Goal: Complete application form

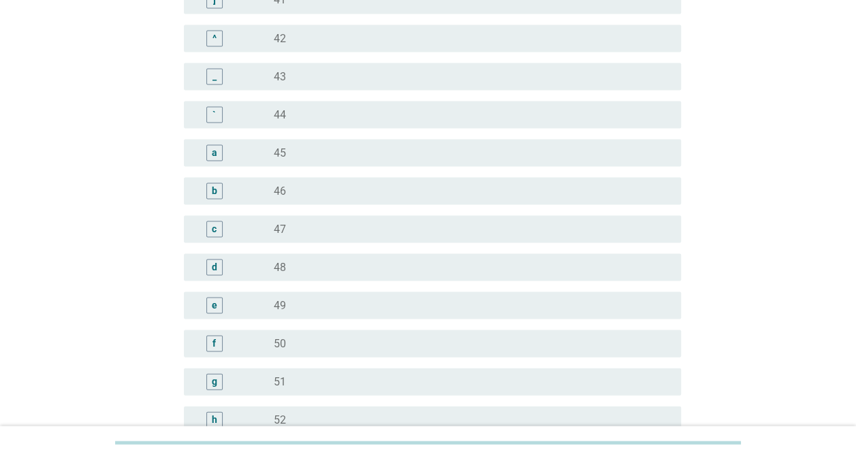
scroll to position [1135, 0]
click at [257, 67] on div "\" at bounding box center [234, 75] width 79 height 16
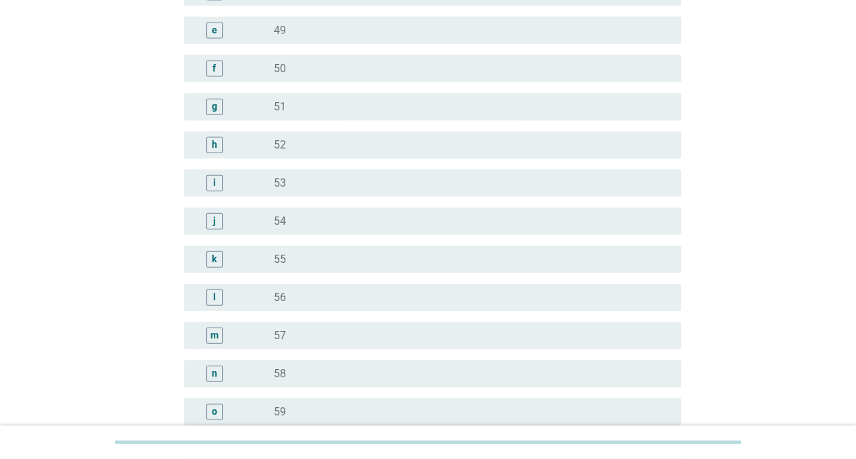
scroll to position [1703, 0]
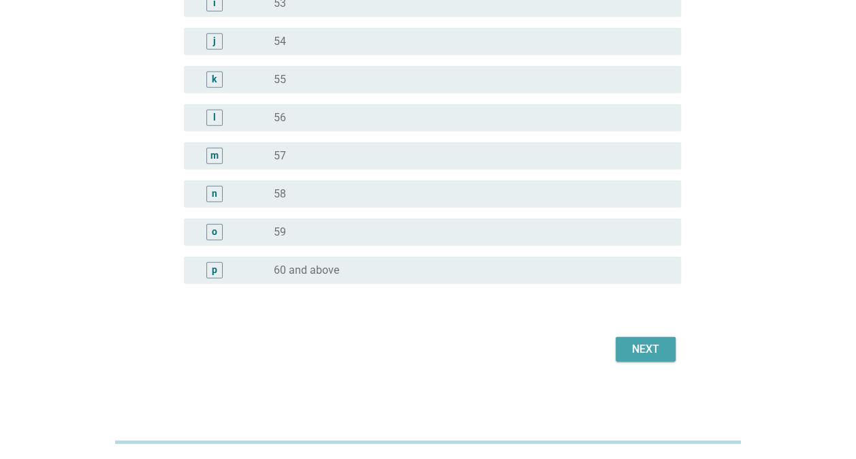
click at [635, 359] on button "Next" at bounding box center [646, 349] width 60 height 25
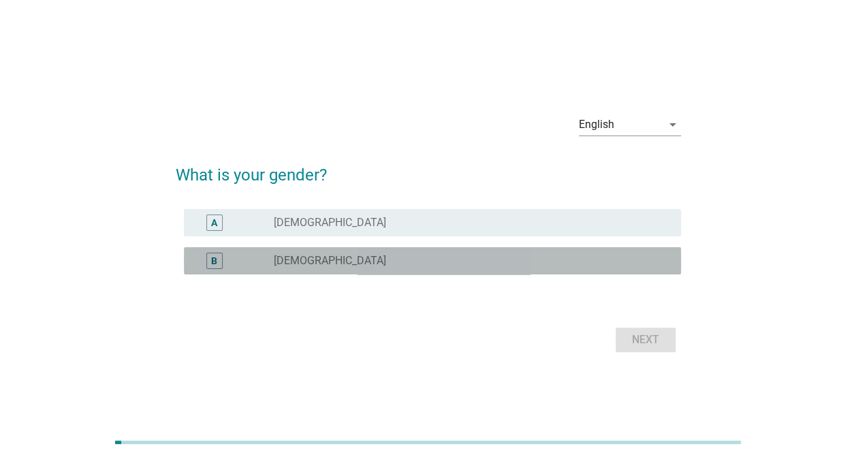
click at [319, 260] on div "radio_button_unchecked [DEMOGRAPHIC_DATA]" at bounding box center [466, 261] width 385 height 14
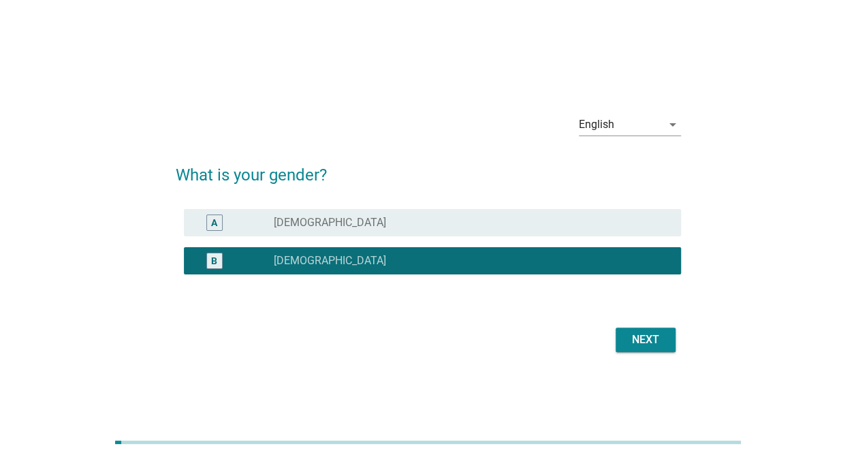
click at [659, 343] on div "Next" at bounding box center [646, 340] width 38 height 16
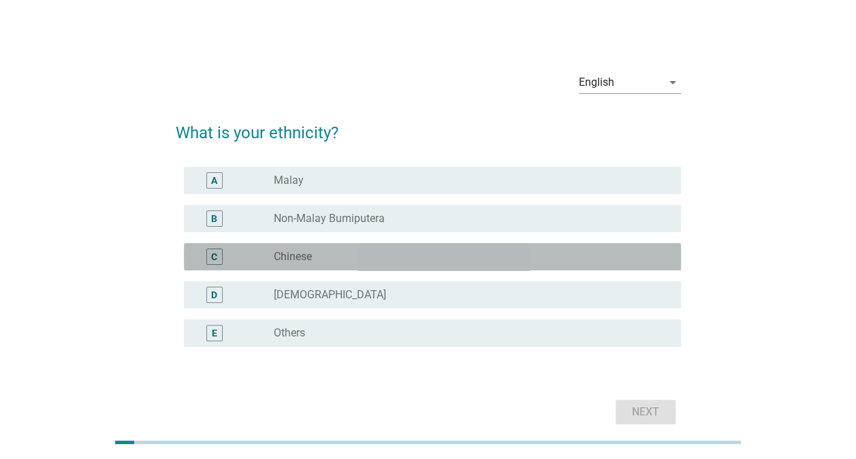
click at [288, 253] on label "Chinese" at bounding box center [293, 257] width 38 height 14
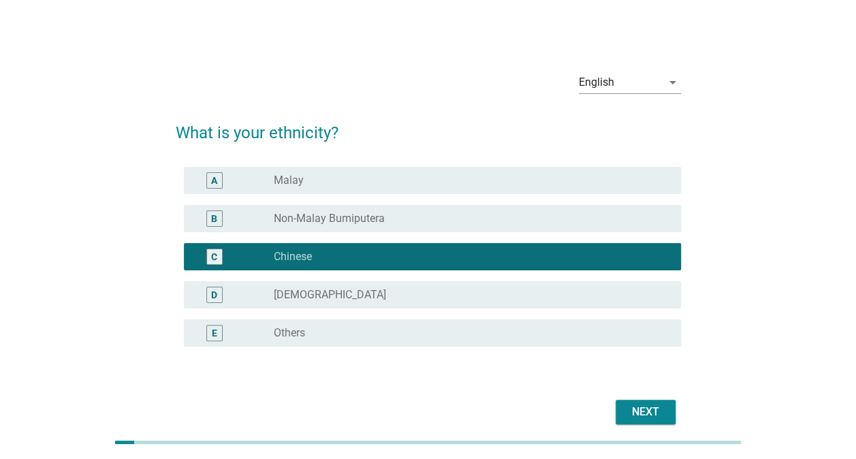
click at [622, 408] on button "Next" at bounding box center [646, 412] width 60 height 25
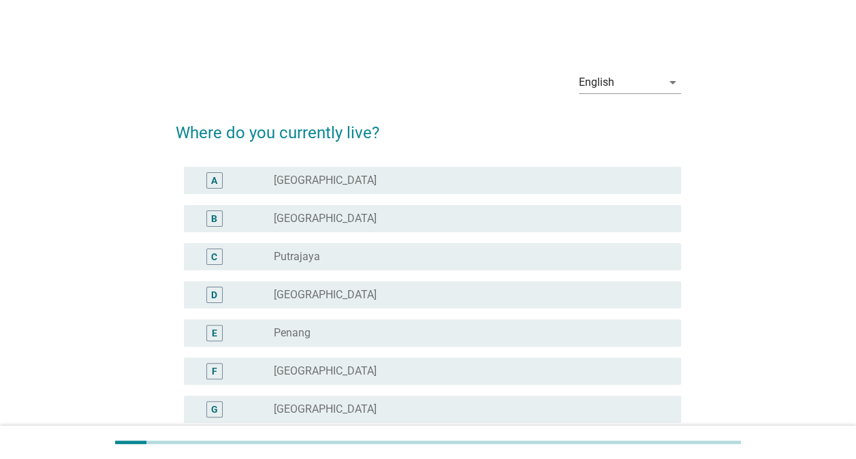
click at [312, 214] on label "[GEOGRAPHIC_DATA]" at bounding box center [325, 219] width 103 height 14
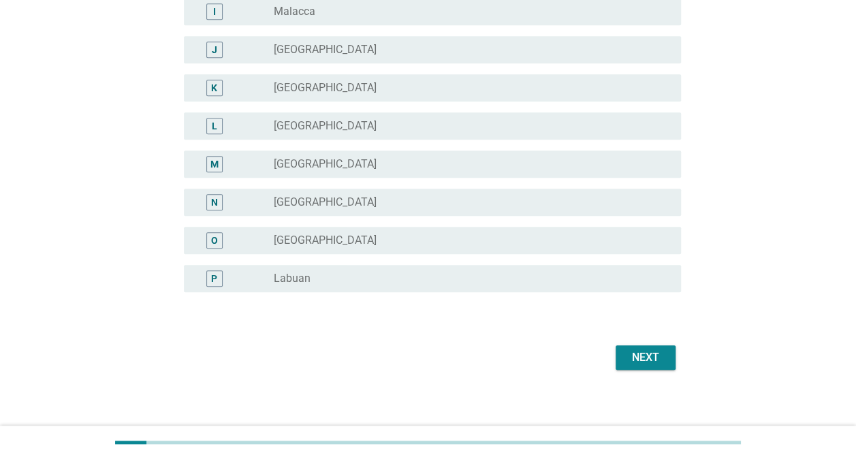
scroll to position [482, 0]
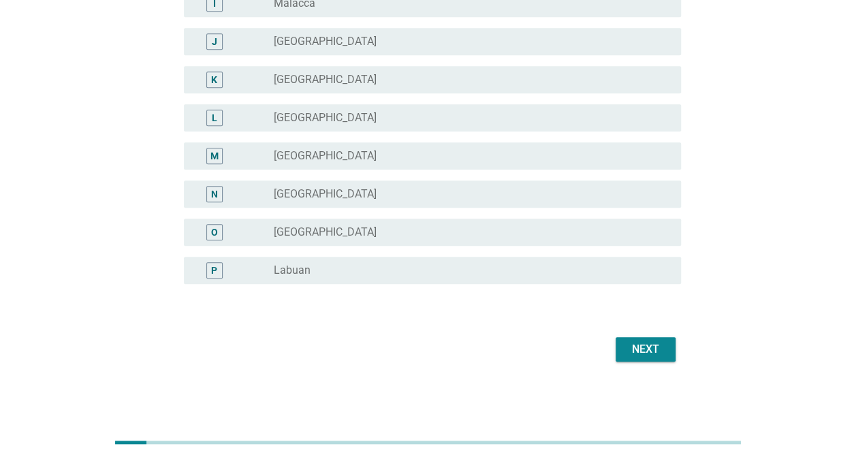
click at [643, 345] on div "Next" at bounding box center [646, 349] width 38 height 16
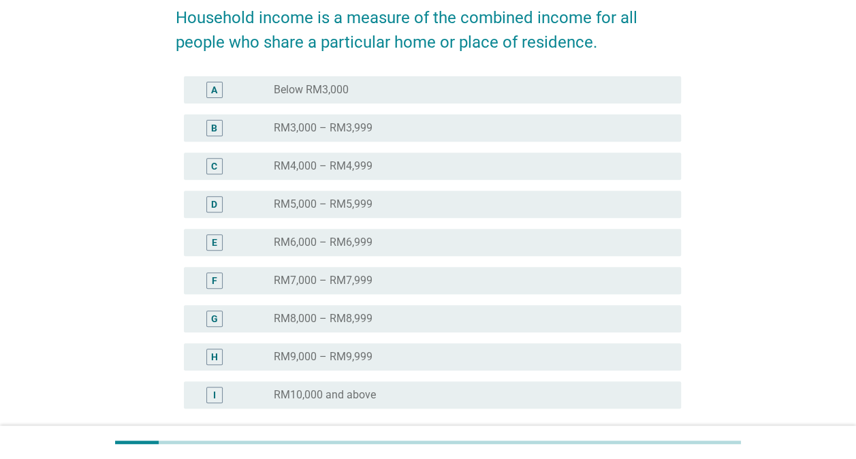
scroll to position [227, 0]
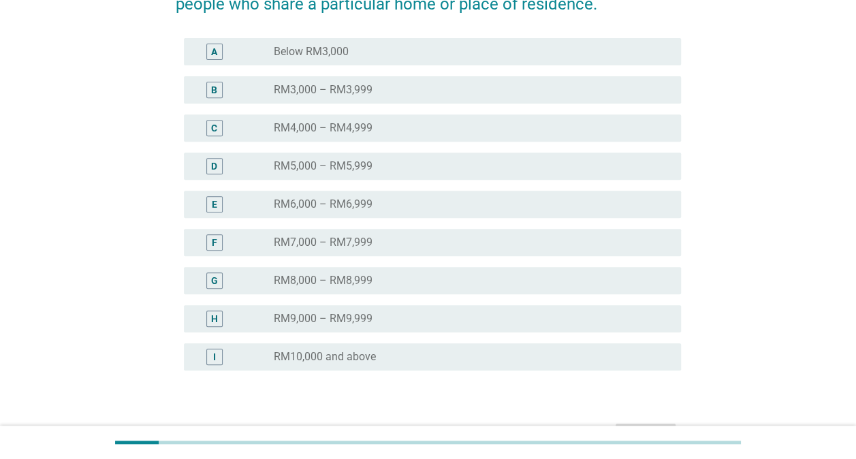
click at [268, 353] on div "I" at bounding box center [234, 357] width 79 height 16
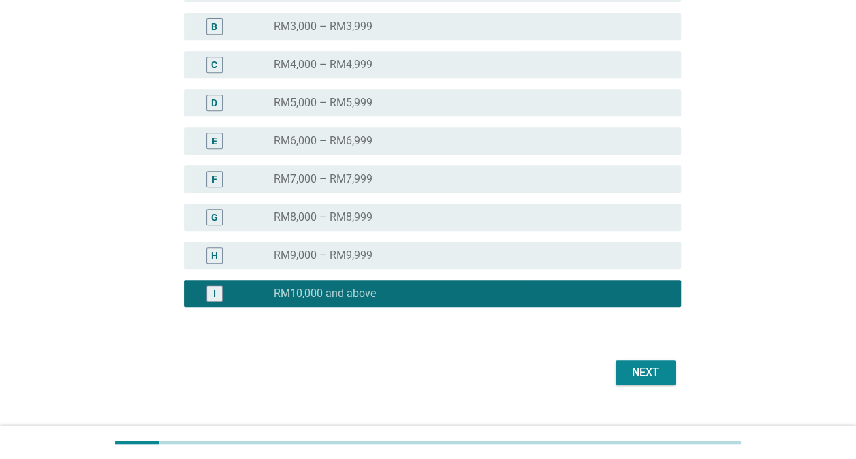
scroll to position [313, 0]
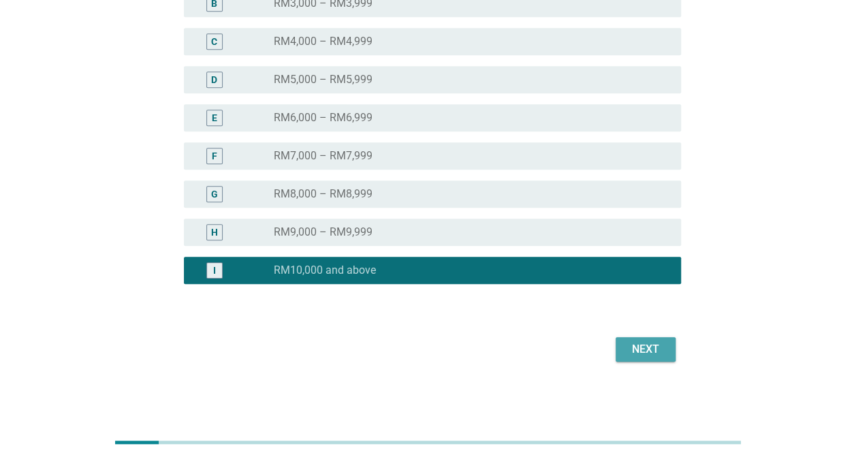
click at [656, 348] on div "Next" at bounding box center [646, 349] width 38 height 16
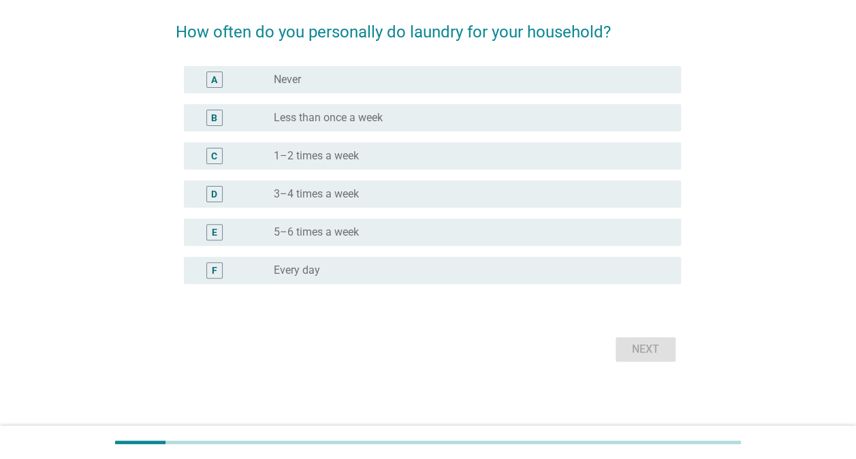
scroll to position [0, 0]
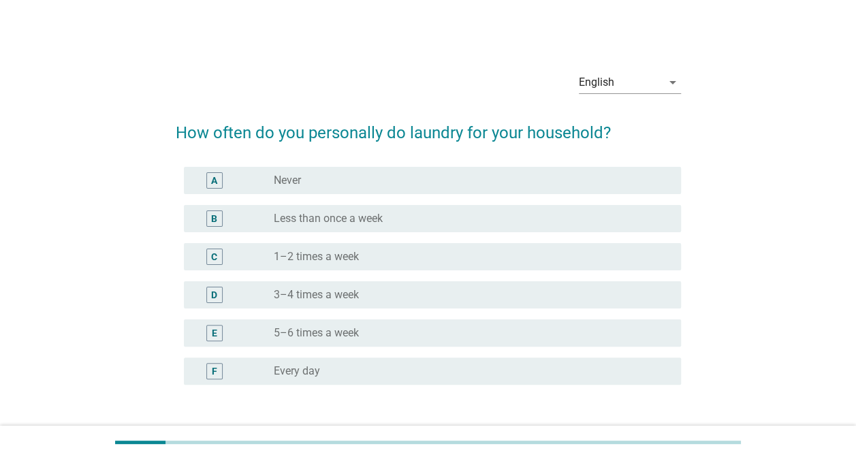
click at [311, 287] on div "radio_button_unchecked 3–4 times a week" at bounding box center [472, 295] width 396 height 16
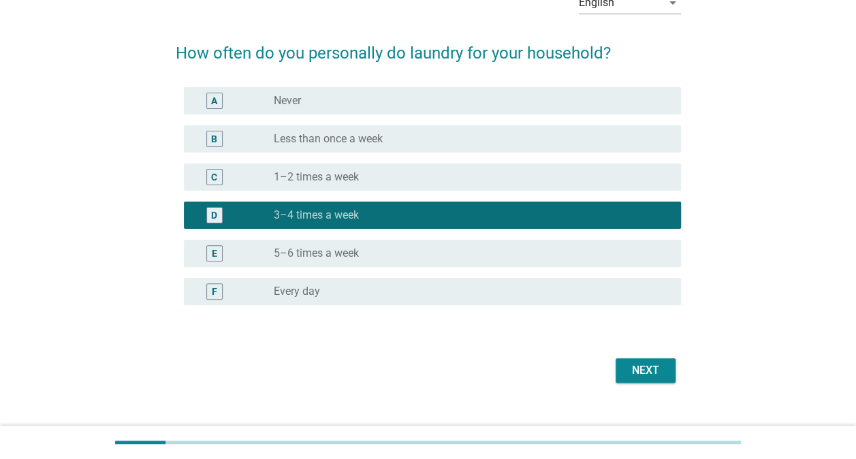
scroll to position [101, 0]
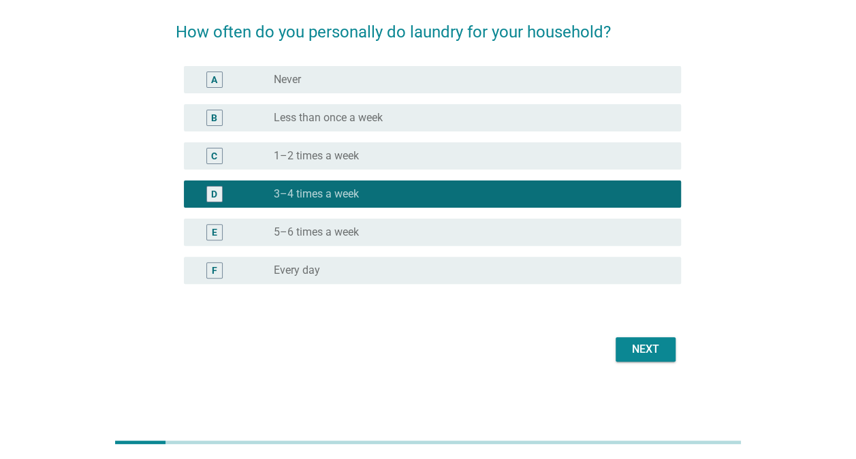
click at [636, 356] on div "Next" at bounding box center [646, 349] width 38 height 16
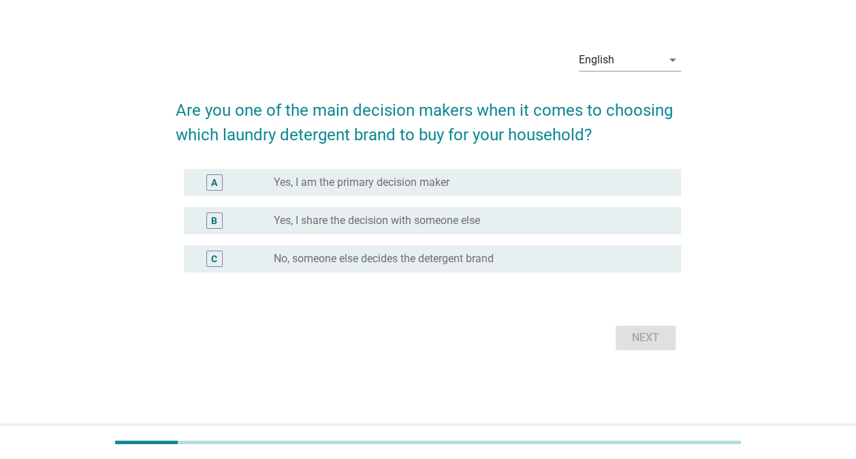
scroll to position [0, 0]
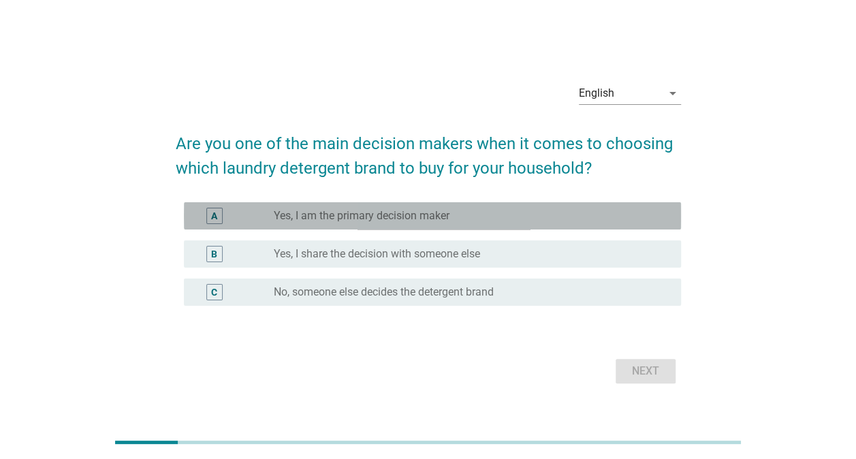
click at [329, 220] on label "Yes, I am the primary decision maker" at bounding box center [362, 216] width 176 height 14
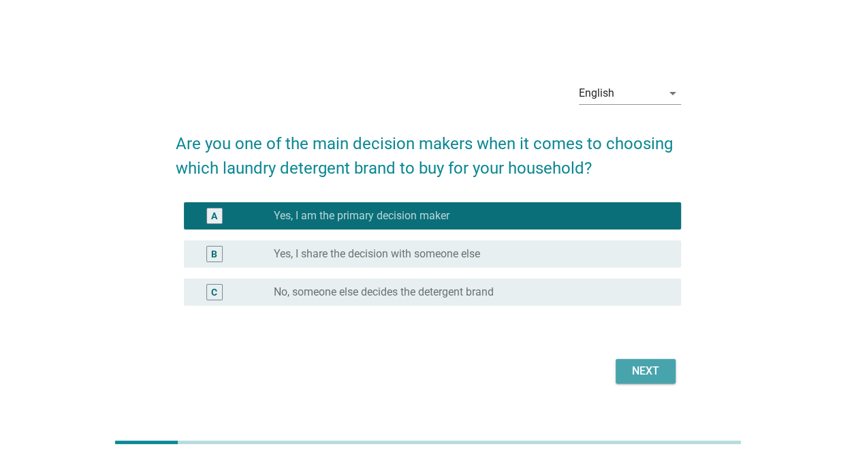
click at [648, 370] on div "Next" at bounding box center [646, 371] width 38 height 16
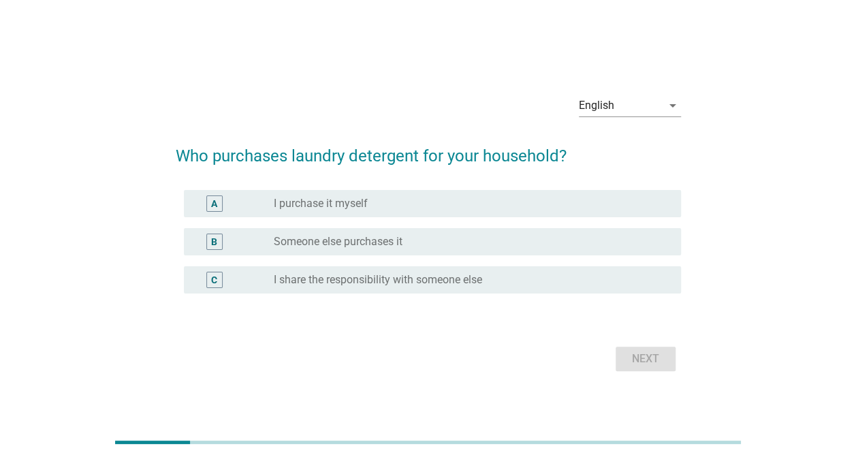
click at [358, 202] on label "I purchase it myself" at bounding box center [321, 204] width 94 height 14
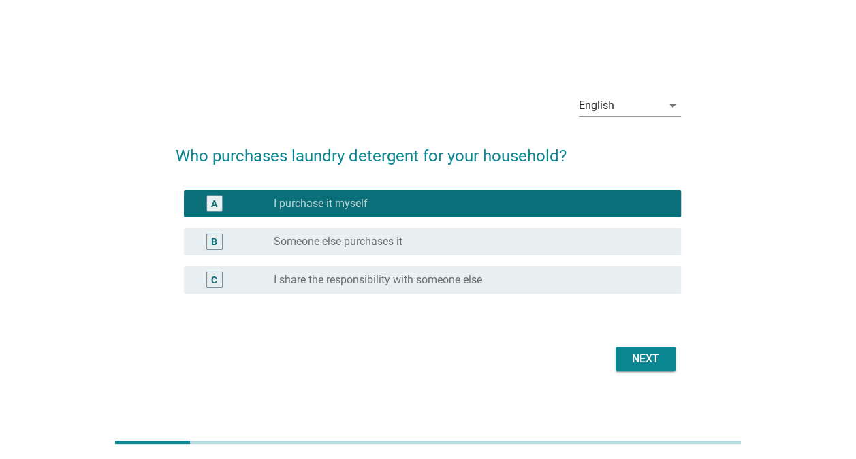
click at [621, 362] on button "Next" at bounding box center [646, 359] width 60 height 25
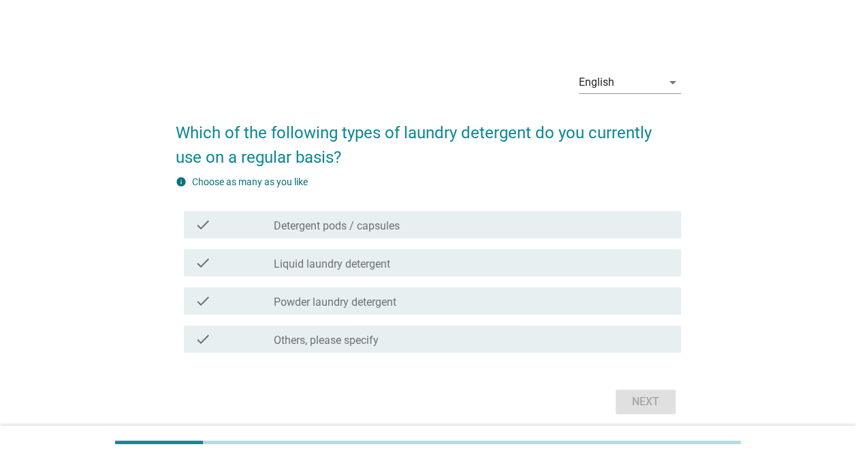
click at [327, 223] on label "Detergent pods / capsules" at bounding box center [337, 226] width 126 height 14
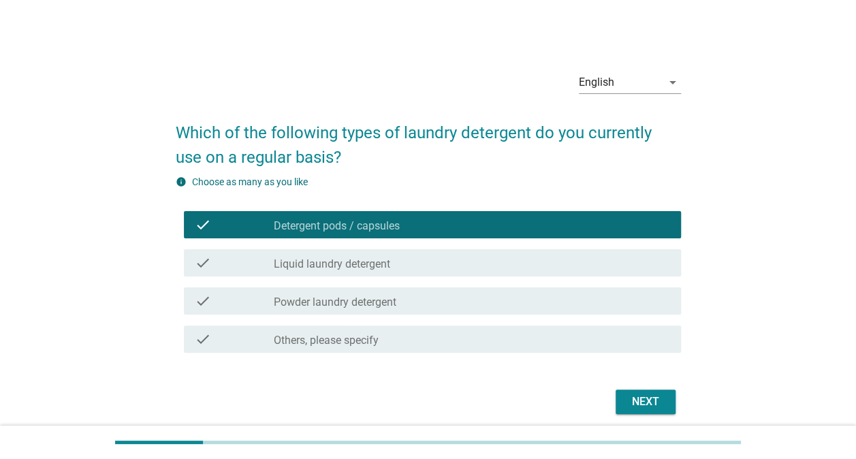
click at [326, 236] on div "check check_box Detergent pods / capsules" at bounding box center [432, 224] width 497 height 27
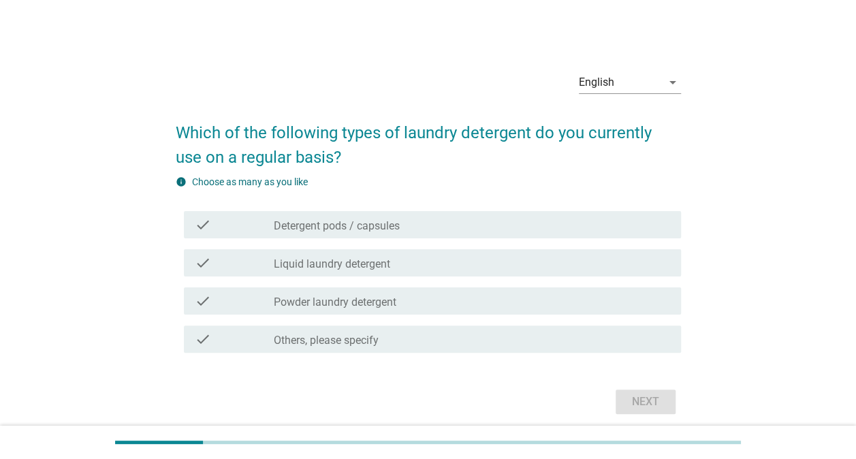
click at [324, 262] on label "Liquid laundry detergent" at bounding box center [332, 264] width 116 height 14
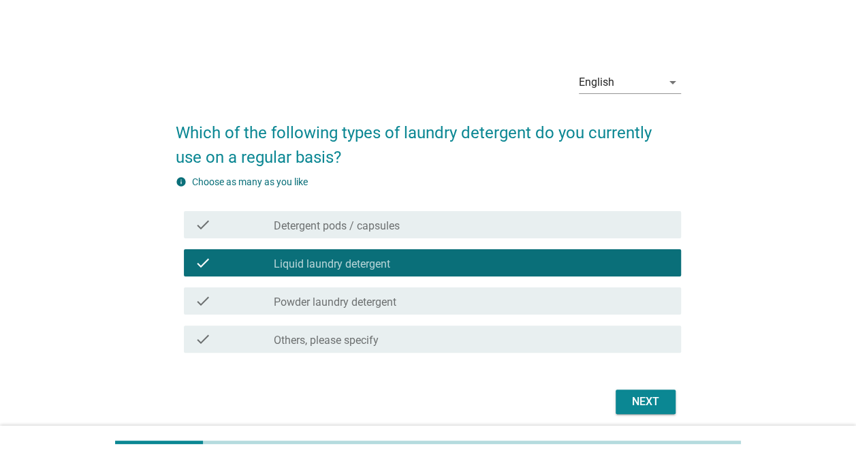
click at [345, 304] on label "Powder laundry detergent" at bounding box center [335, 303] width 123 height 14
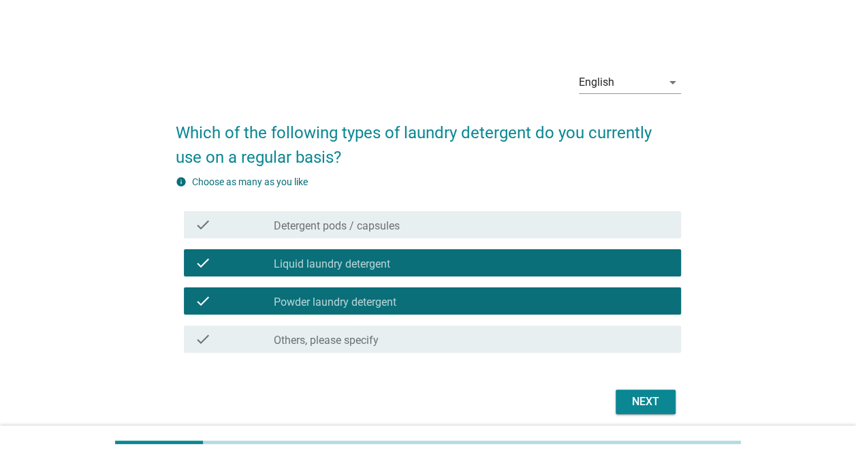
click at [647, 404] on div "Next" at bounding box center [646, 402] width 38 height 16
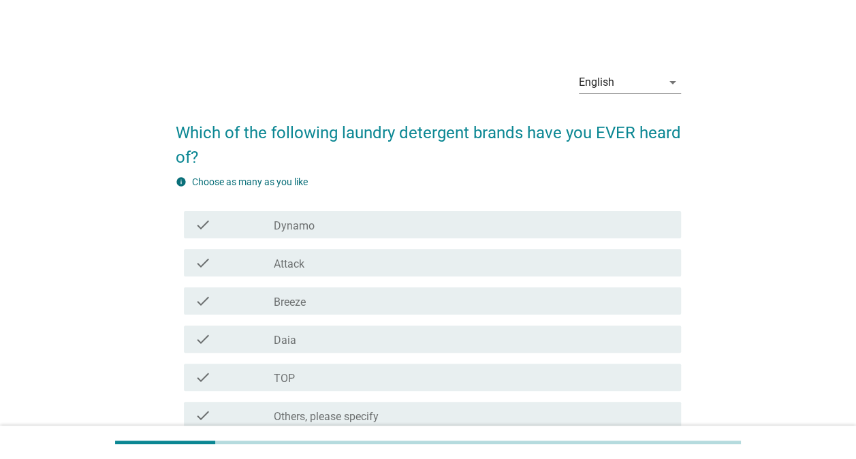
click at [315, 225] on div "check_box_outline_blank Dynamo" at bounding box center [472, 225] width 396 height 16
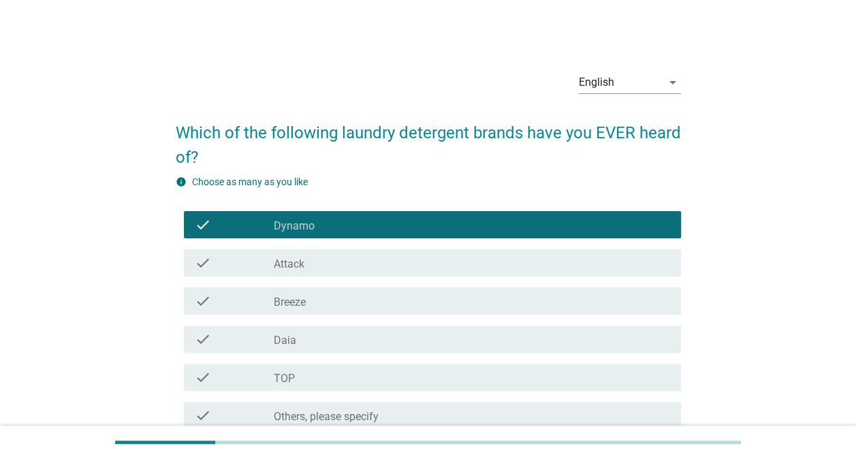
click at [311, 267] on div "check_box_outline_blank Attack" at bounding box center [472, 263] width 396 height 16
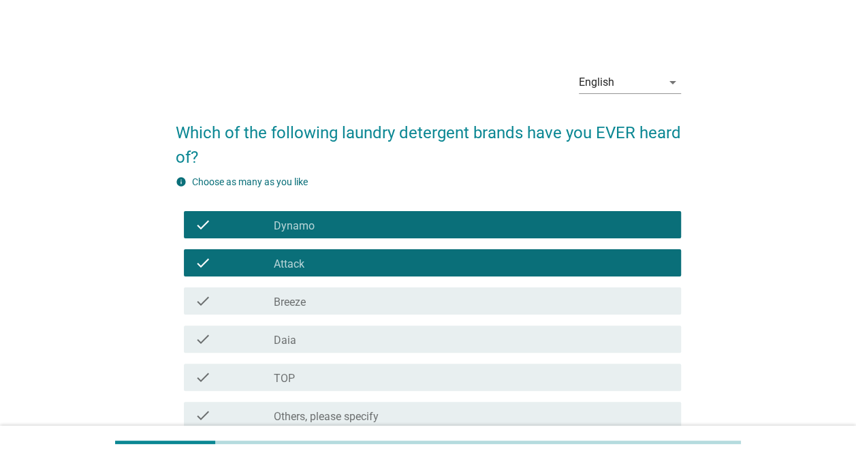
click at [321, 313] on div "check check_box_outline_blank Breeze" at bounding box center [432, 300] width 497 height 27
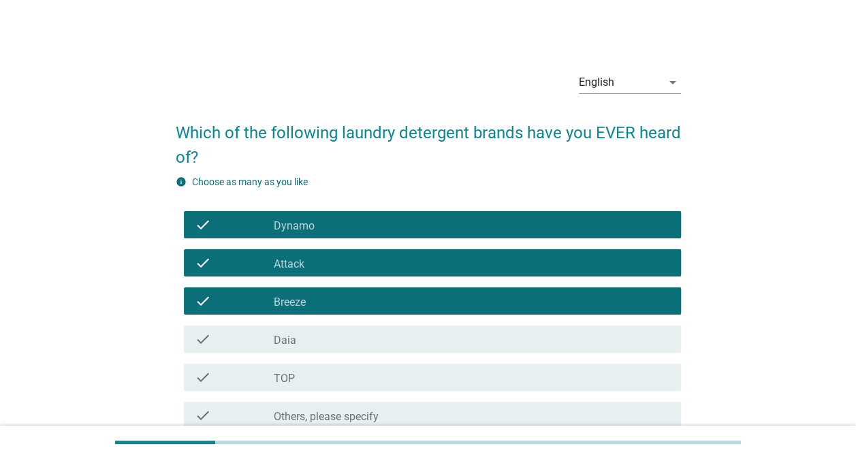
click at [324, 345] on div "check_box_outline_blank Daia" at bounding box center [472, 339] width 396 height 16
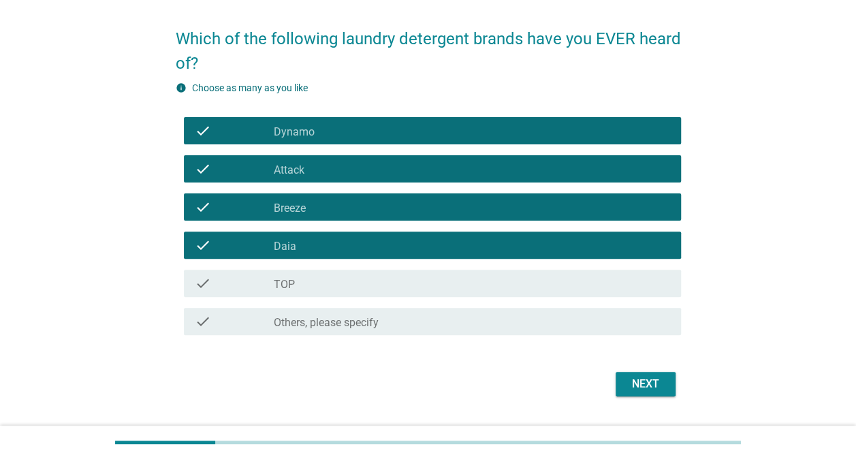
scroll to position [113, 0]
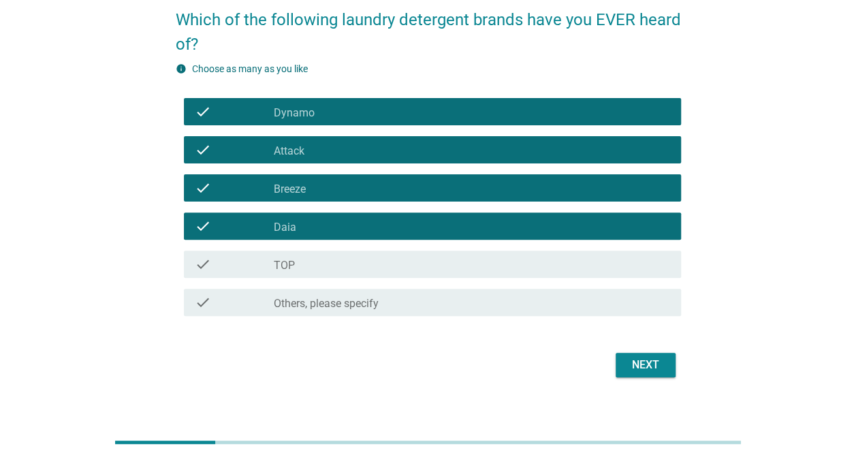
click at [323, 263] on div "check_box_outline_blank TOP" at bounding box center [472, 264] width 396 height 16
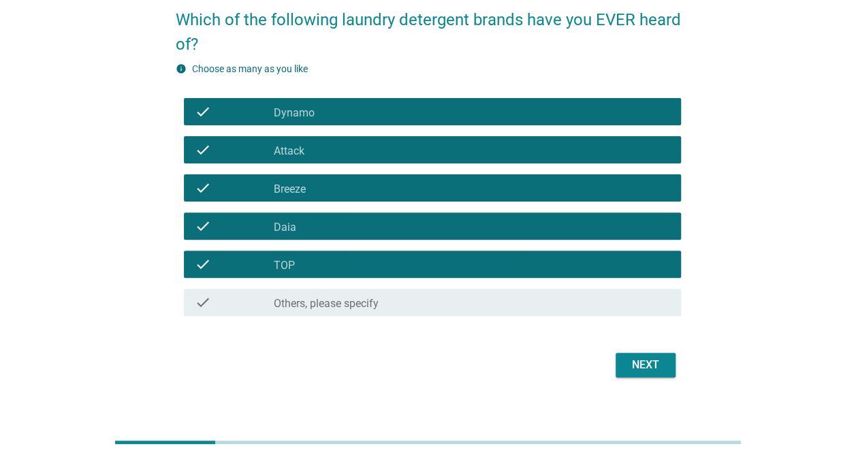
click at [662, 368] on div "Next" at bounding box center [646, 365] width 38 height 16
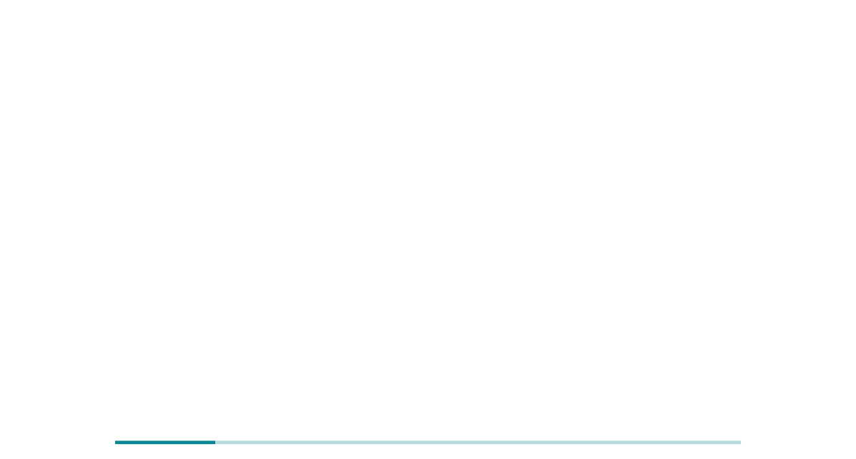
scroll to position [0, 0]
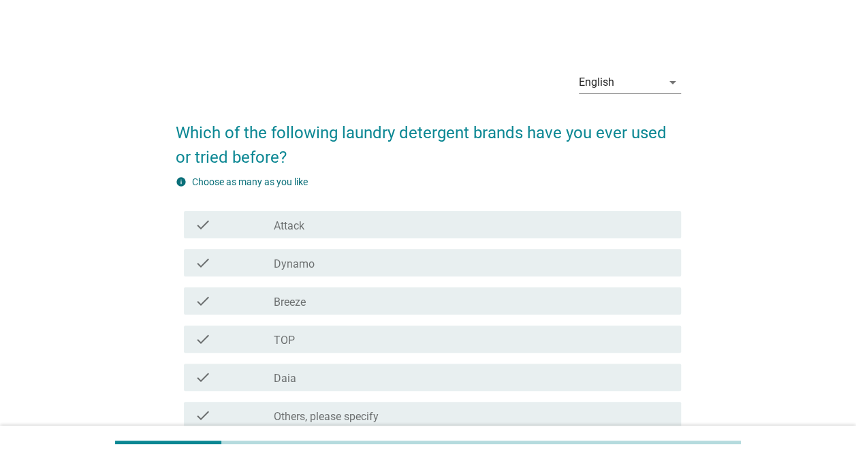
click at [304, 272] on div "check check_box_outline_blank Dynamo" at bounding box center [432, 262] width 497 height 27
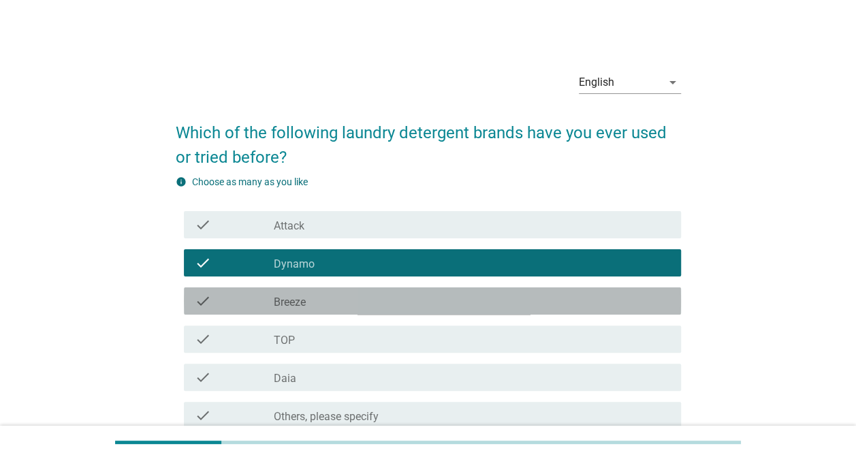
drag, startPoint x: 301, startPoint y: 298, endPoint x: 295, endPoint y: 334, distance: 35.9
click at [301, 298] on label "Breeze" at bounding box center [290, 303] width 32 height 14
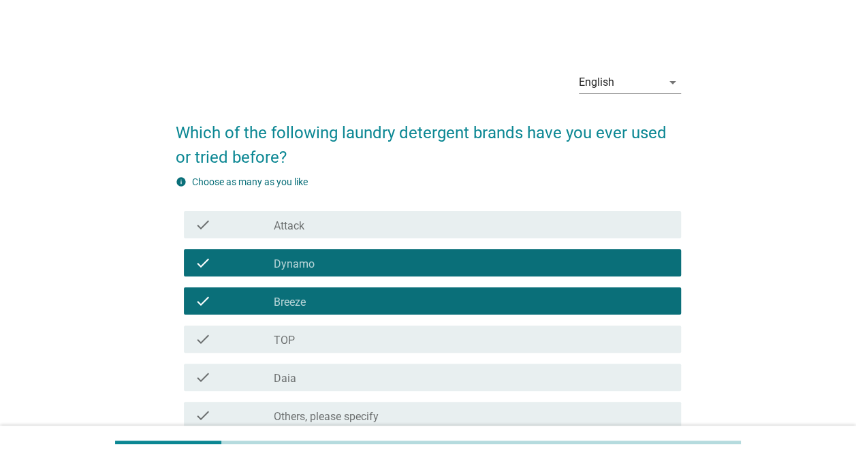
click at [294, 336] on div "check_box_outline_blank TOP" at bounding box center [472, 339] width 396 height 16
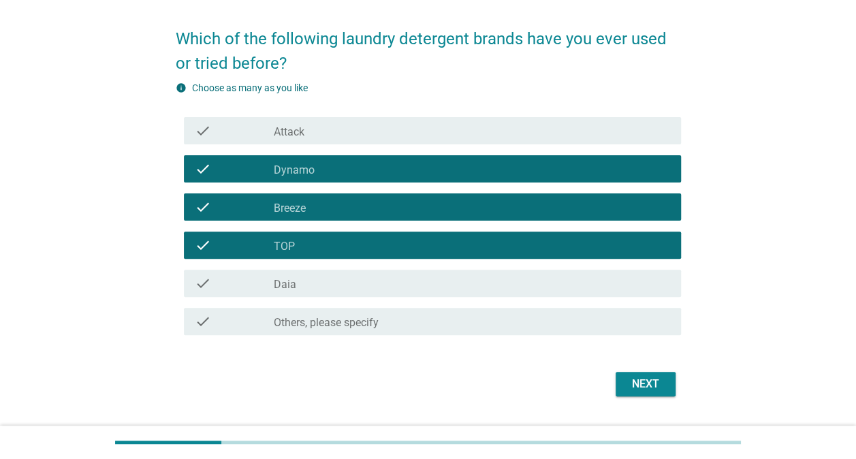
scroll to position [113, 0]
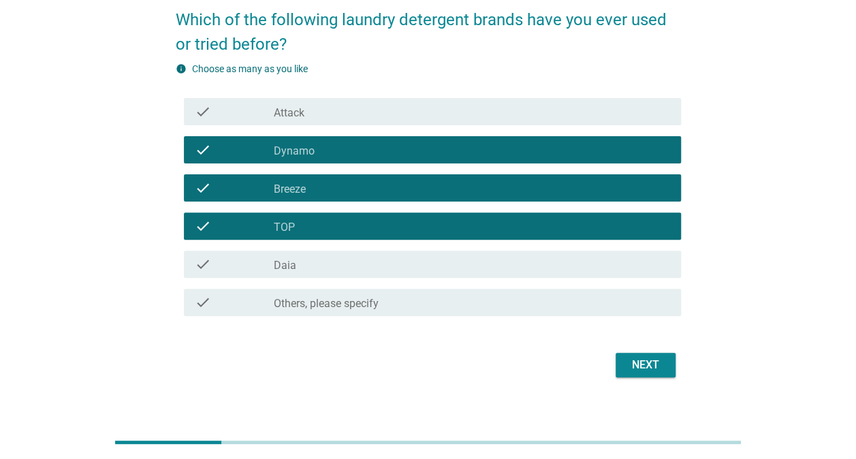
click at [269, 112] on div "check" at bounding box center [234, 112] width 79 height 16
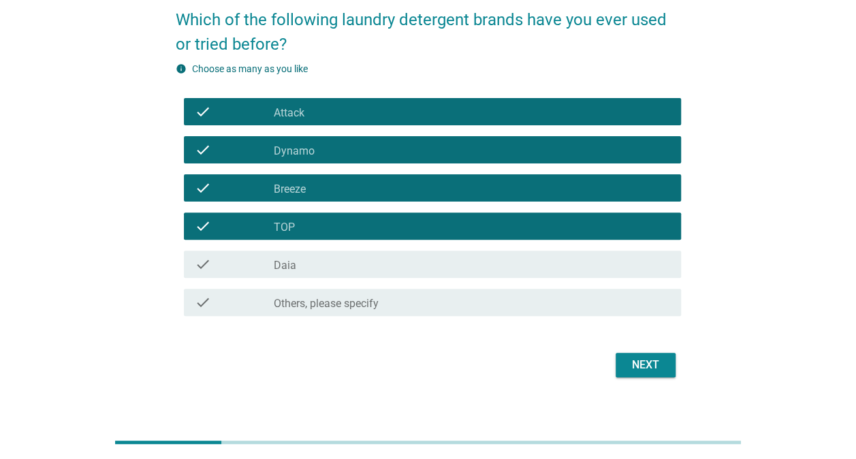
click at [633, 361] on div "Next" at bounding box center [646, 365] width 38 height 16
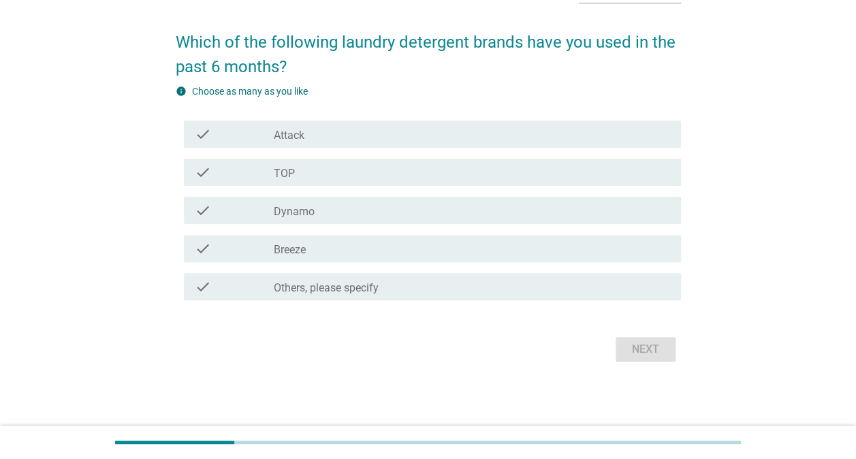
scroll to position [0, 0]
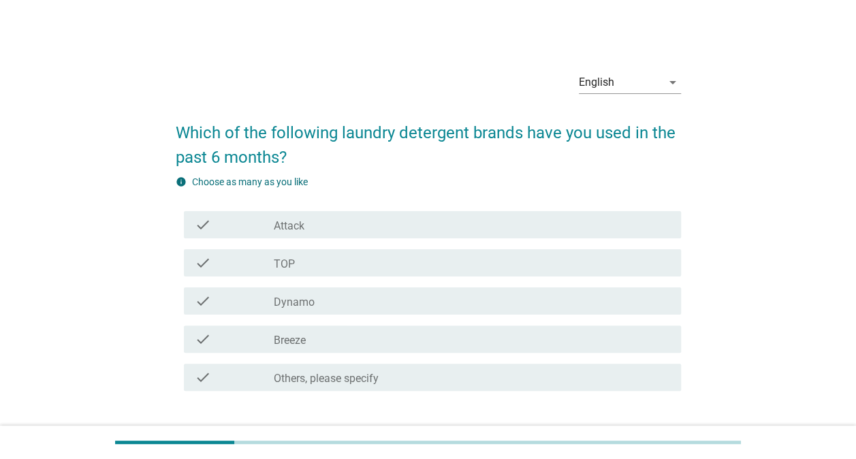
click at [309, 344] on div "check_box Breeze" at bounding box center [472, 339] width 396 height 16
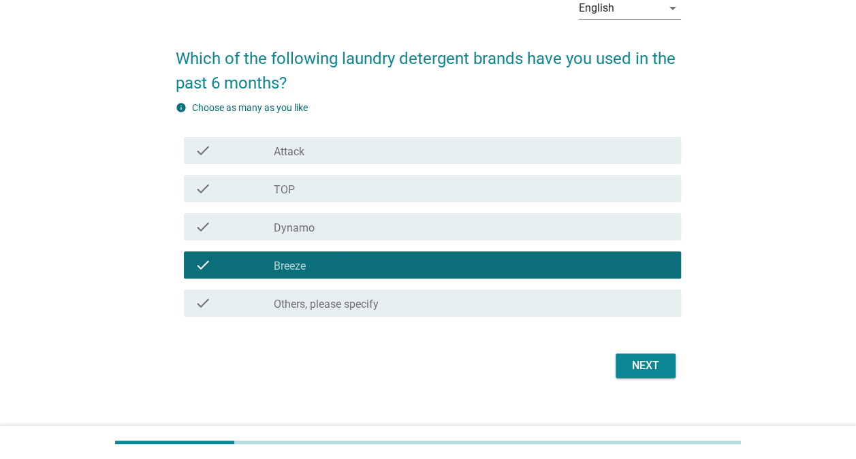
scroll to position [91, 0]
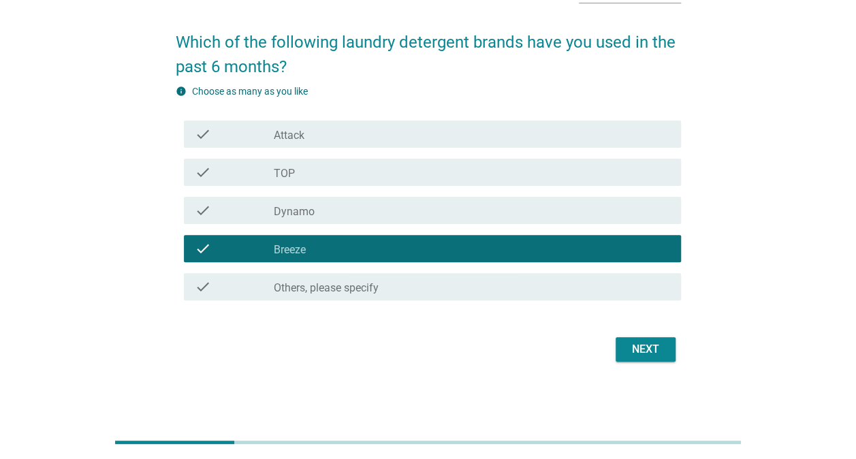
click at [646, 343] on div "Next" at bounding box center [646, 349] width 38 height 16
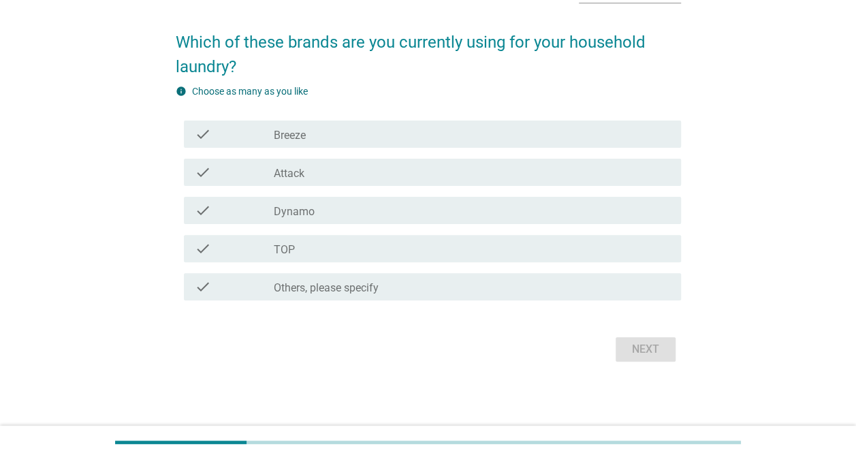
scroll to position [0, 0]
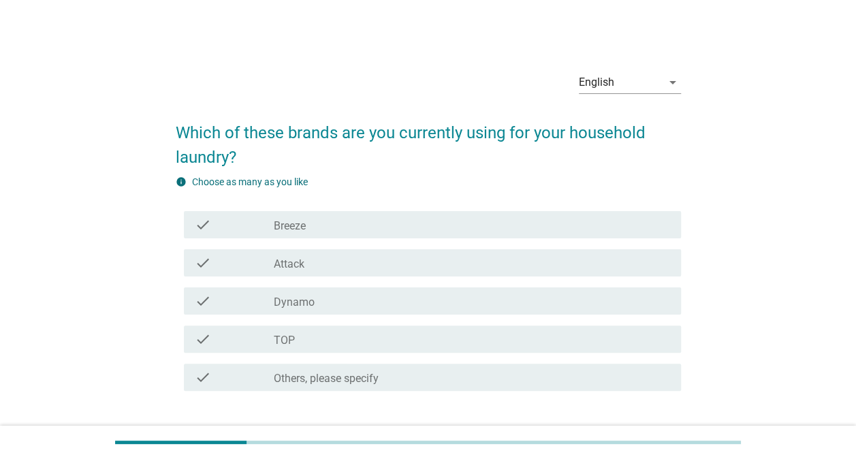
click at [305, 233] on div "check check_box Breeze" at bounding box center [432, 224] width 497 height 27
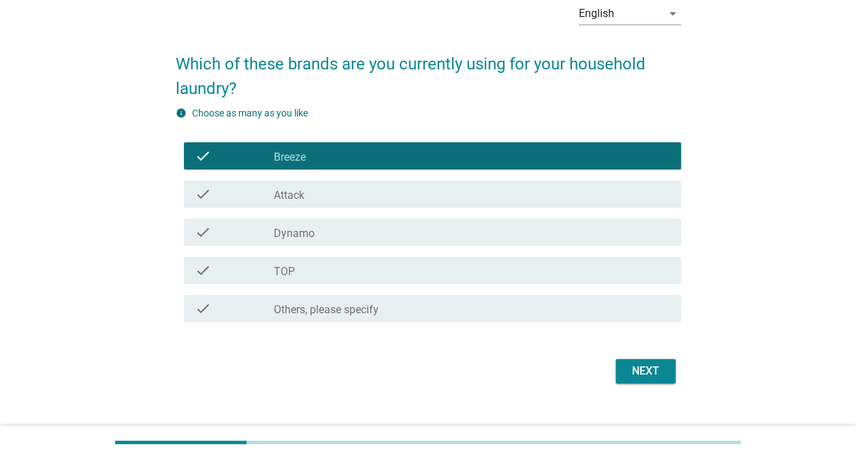
scroll to position [91, 0]
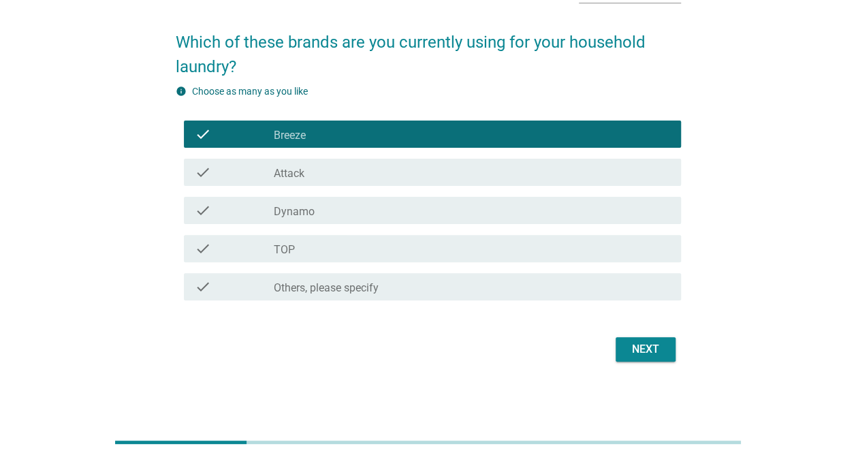
click at [652, 342] on div "Next" at bounding box center [646, 349] width 38 height 16
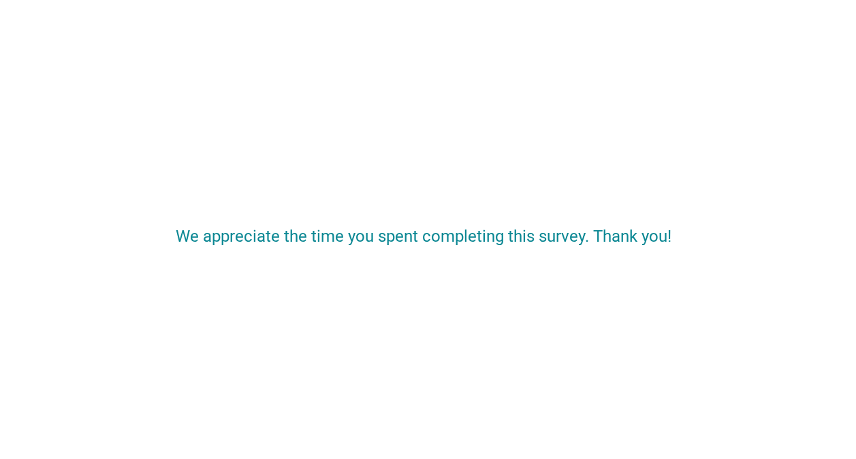
scroll to position [0, 0]
